Goal: Find contact information: Find contact information

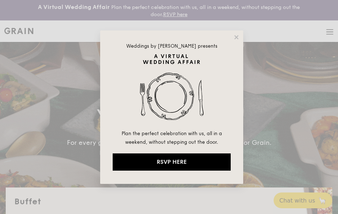
select select
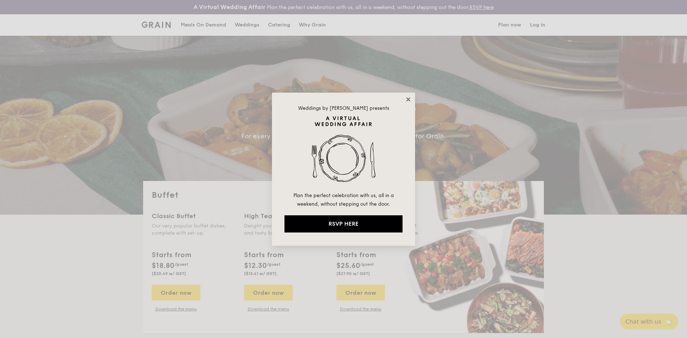
click at [338, 101] on icon at bounding box center [408, 99] width 6 height 6
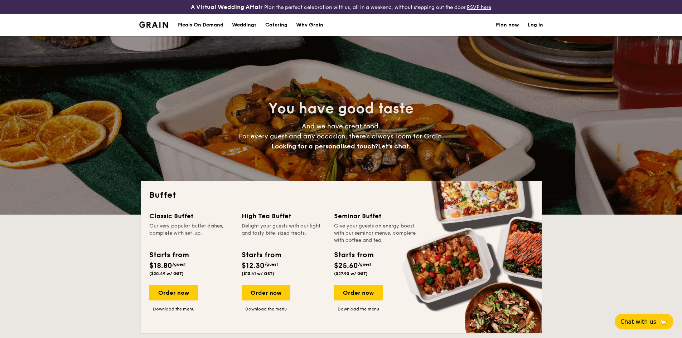
click at [284, 23] on h1 "Catering" at bounding box center [276, 24] width 22 height 21
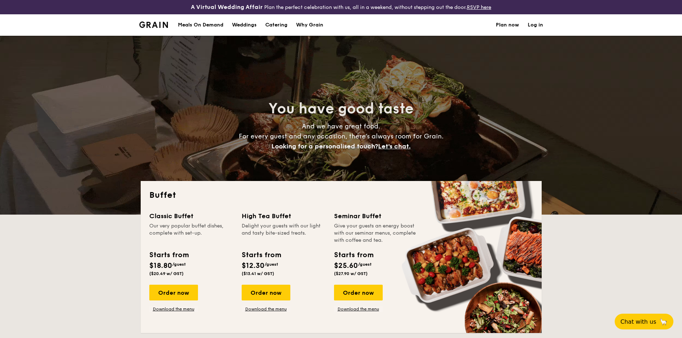
click at [277, 27] on h1 "Catering" at bounding box center [276, 24] width 22 height 21
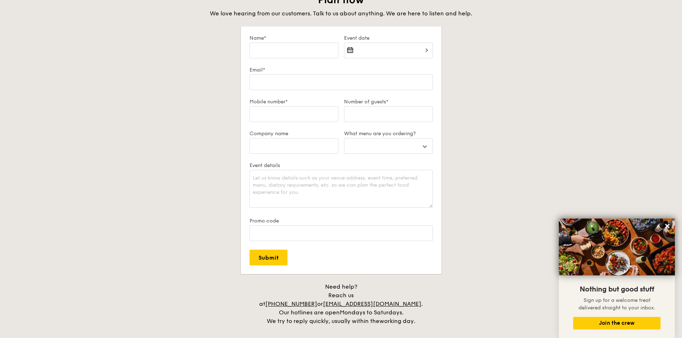
scroll to position [1074, 0]
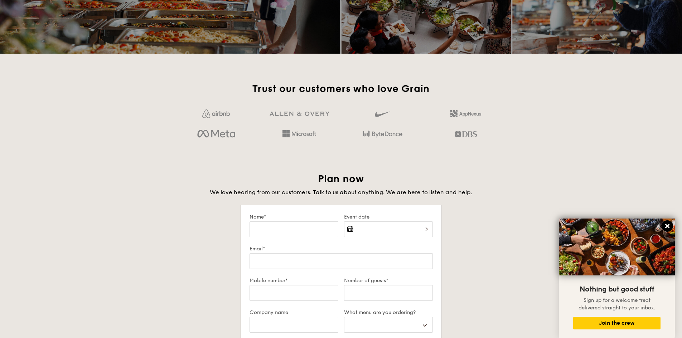
click at [338, 213] on icon at bounding box center [667, 226] width 6 height 6
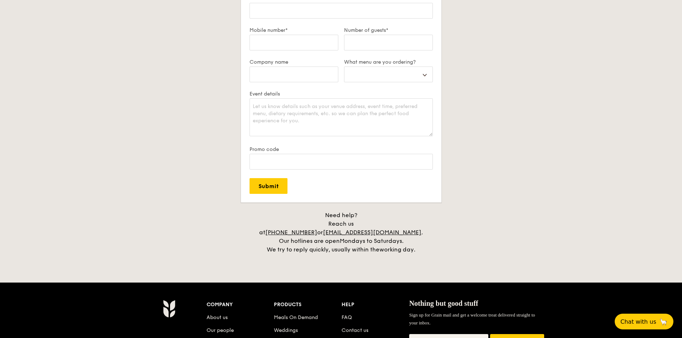
scroll to position [1472, 0]
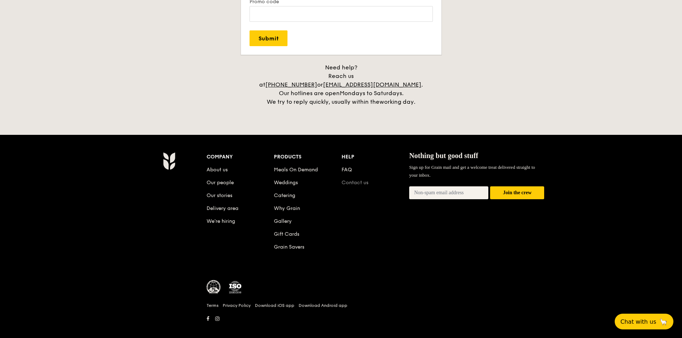
click at [338, 180] on link "Contact us" at bounding box center [354, 183] width 27 height 6
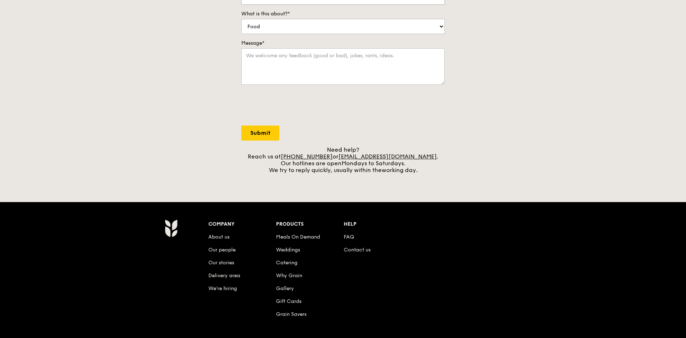
scroll to position [215, 0]
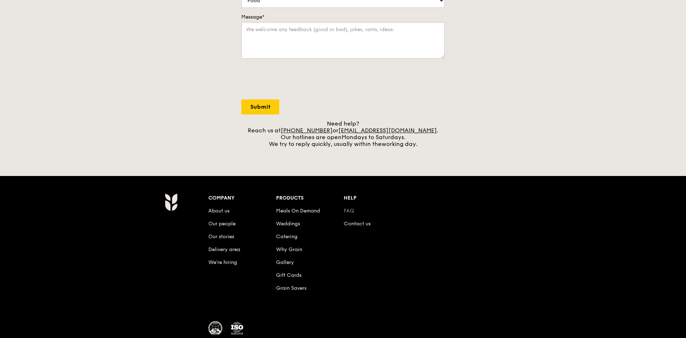
click at [348, 209] on link "FAQ" at bounding box center [349, 211] width 10 height 6
